Goal: Task Accomplishment & Management: Manage account settings

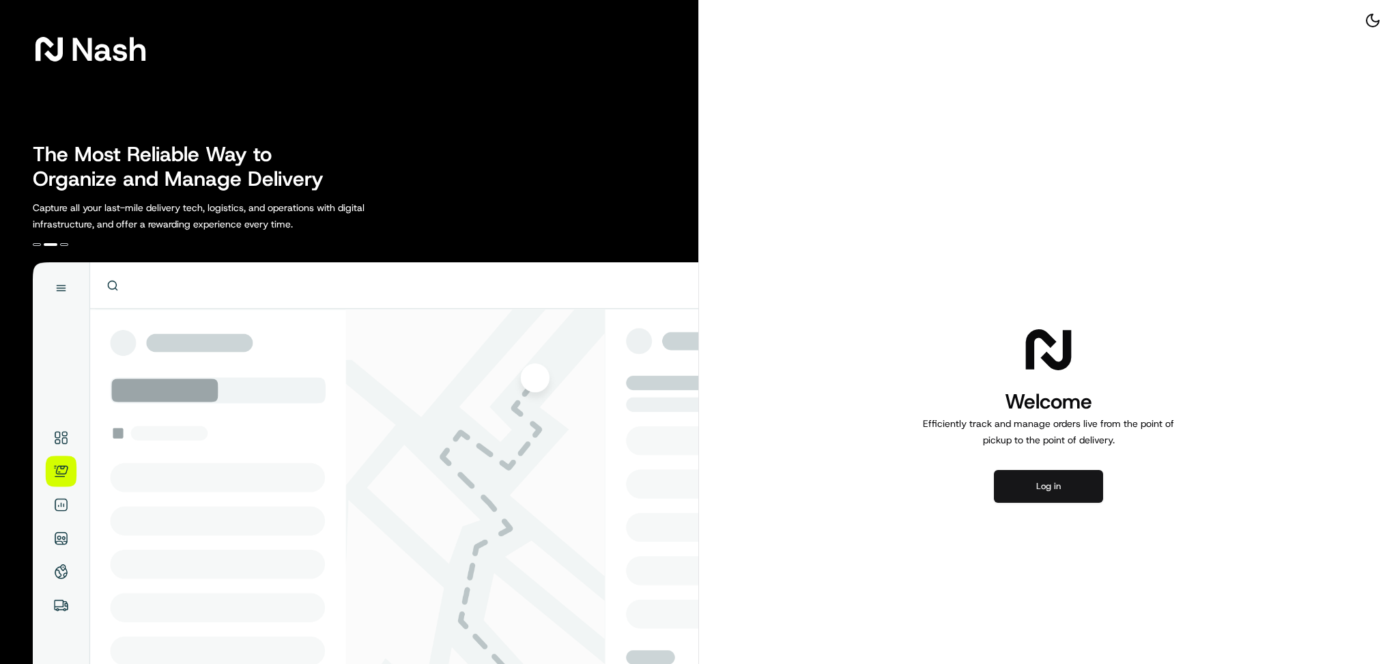
click at [1040, 496] on button "Log in" at bounding box center [1048, 486] width 109 height 33
